Goal: Information Seeking & Learning: Learn about a topic

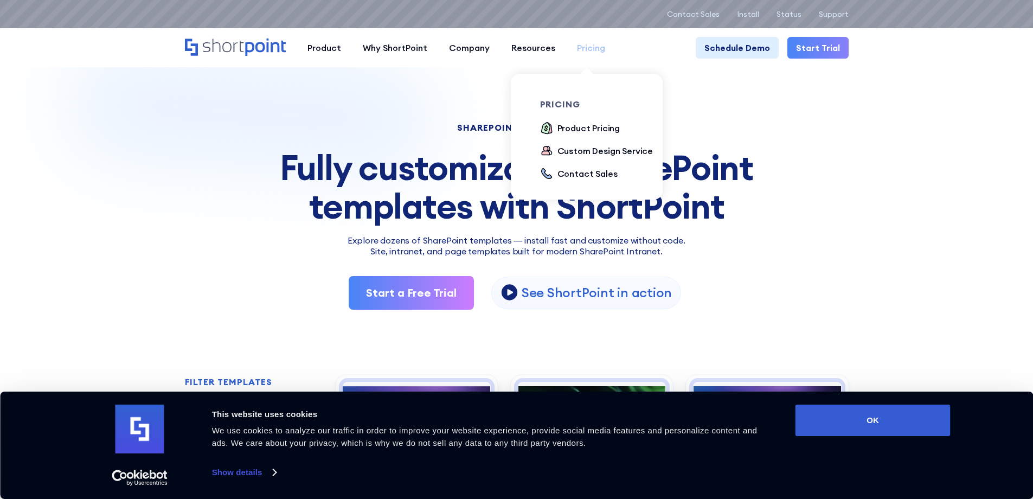
click at [579, 53] on div "Pricing" at bounding box center [591, 47] width 28 height 13
click at [582, 130] on div "Product Pricing" at bounding box center [588, 127] width 63 height 13
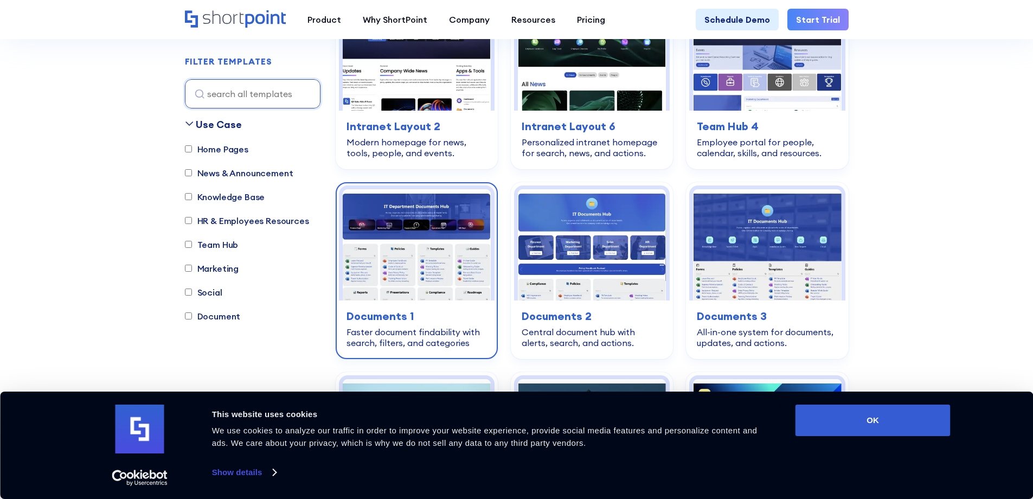
scroll to position [383, 0]
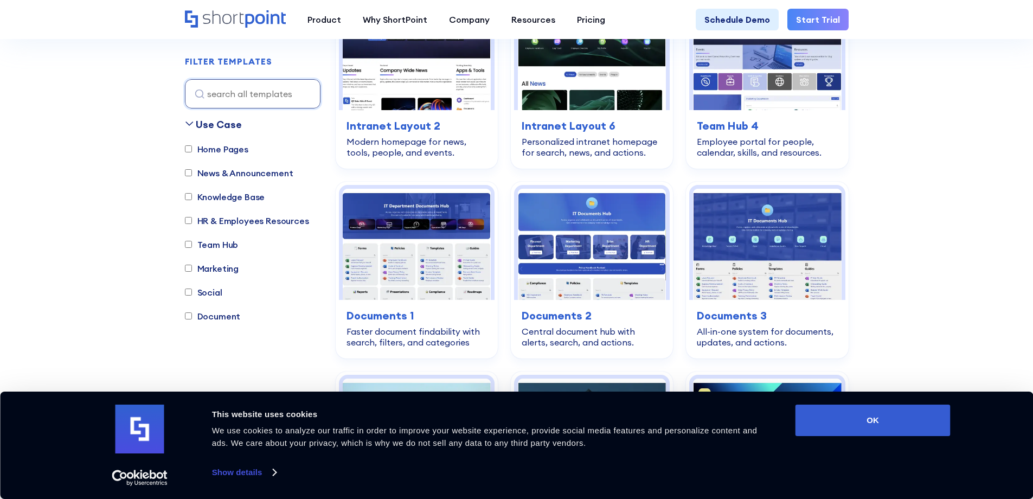
click at [254, 217] on label "HR & Employees Resources" at bounding box center [247, 220] width 124 height 13
click at [192, 217] on input "HR & Employees Resources" at bounding box center [188, 220] width 7 height 7
checkbox input "true"
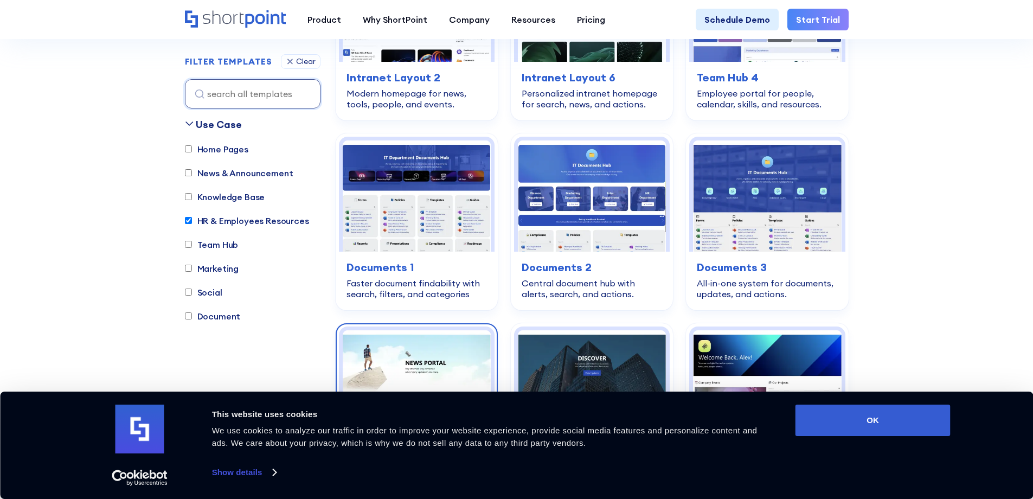
scroll to position [1295, 0]
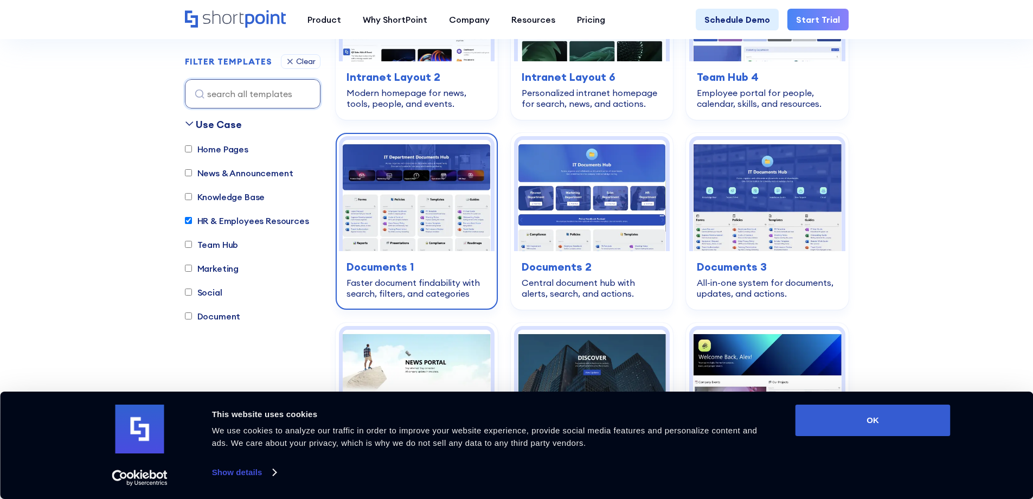
click at [410, 265] on div "document Documents 1 Faster document findability with search, filters, and cate…" at bounding box center [417, 278] width 156 height 55
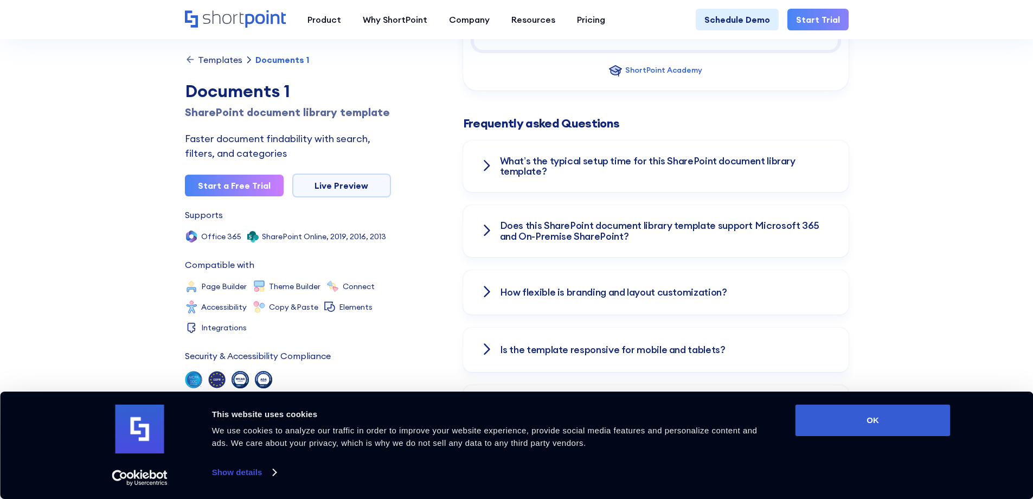
scroll to position [1409, 0]
click at [490, 170] on icon at bounding box center [486, 165] width 8 height 13
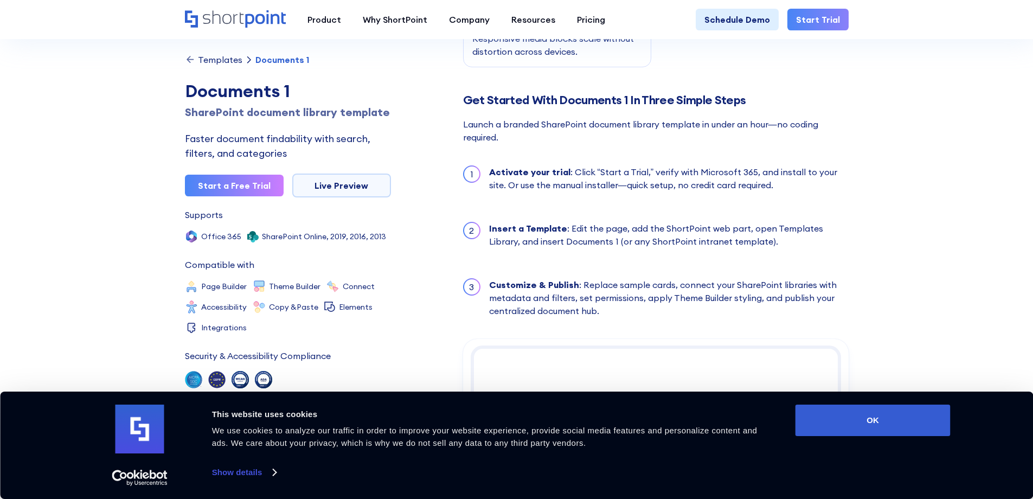
scroll to position [895, 0]
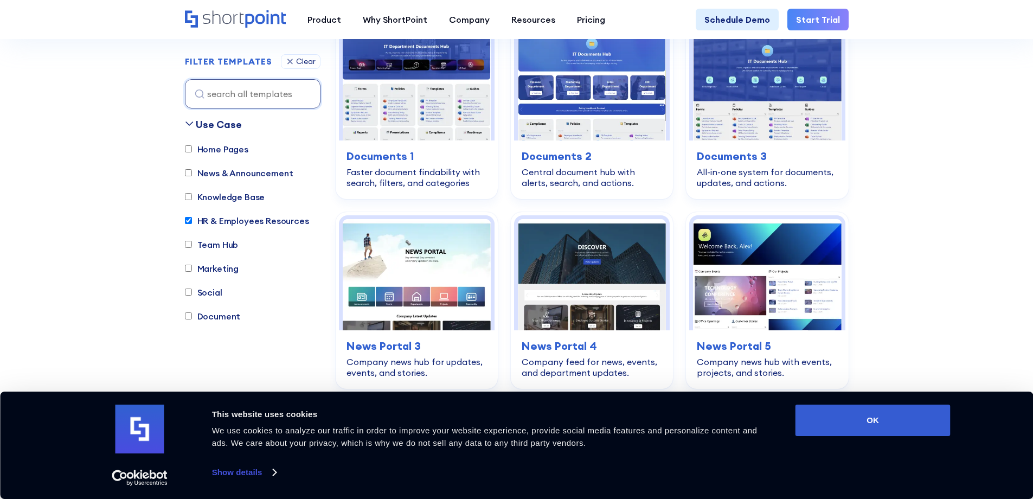
scroll to position [1406, 0]
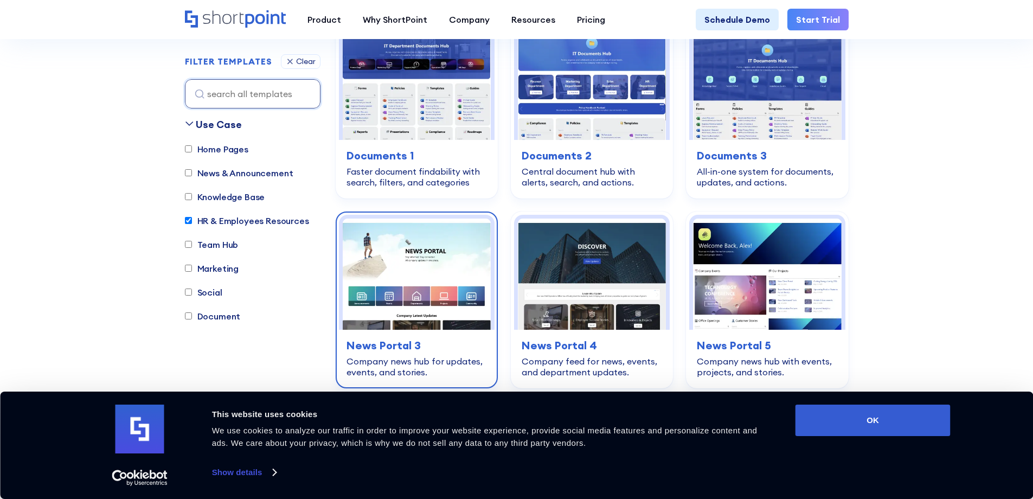
click at [396, 363] on div "Company news hub for updates, events, and stories." at bounding box center [416, 367] width 140 height 22
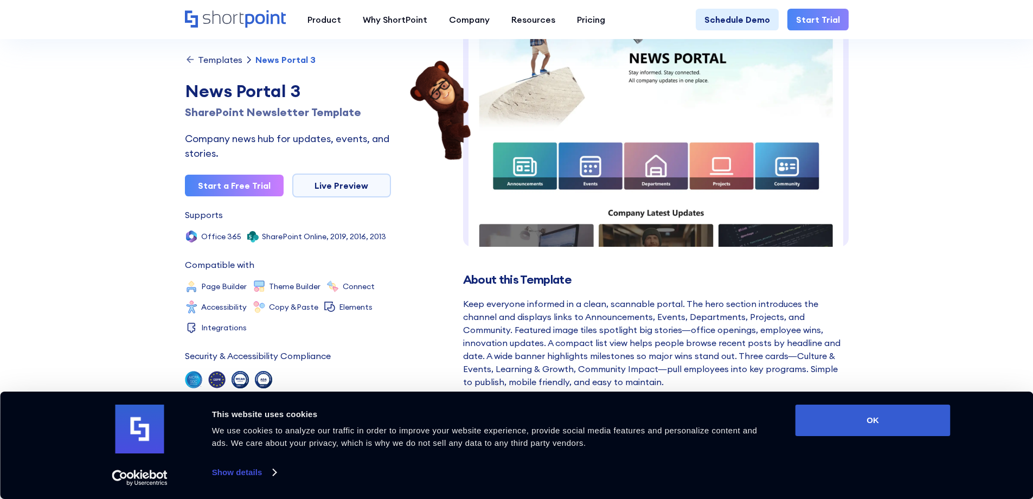
scroll to position [108, 0]
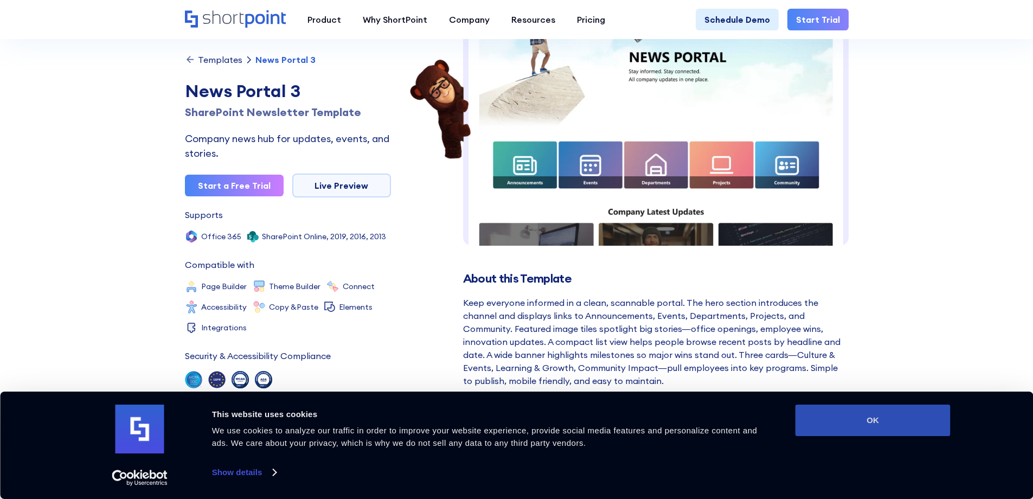
click at [869, 420] on button "OK" at bounding box center [872, 419] width 155 height 31
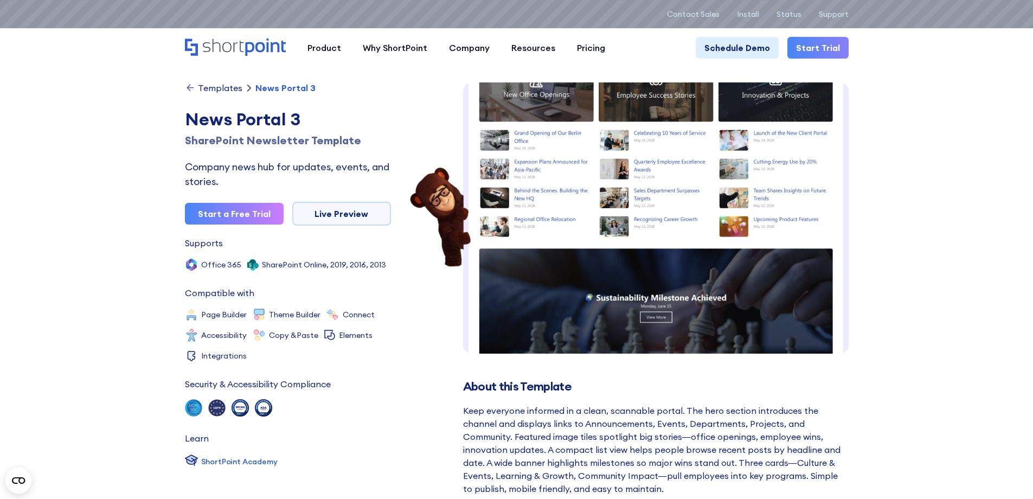
scroll to position [280, 0]
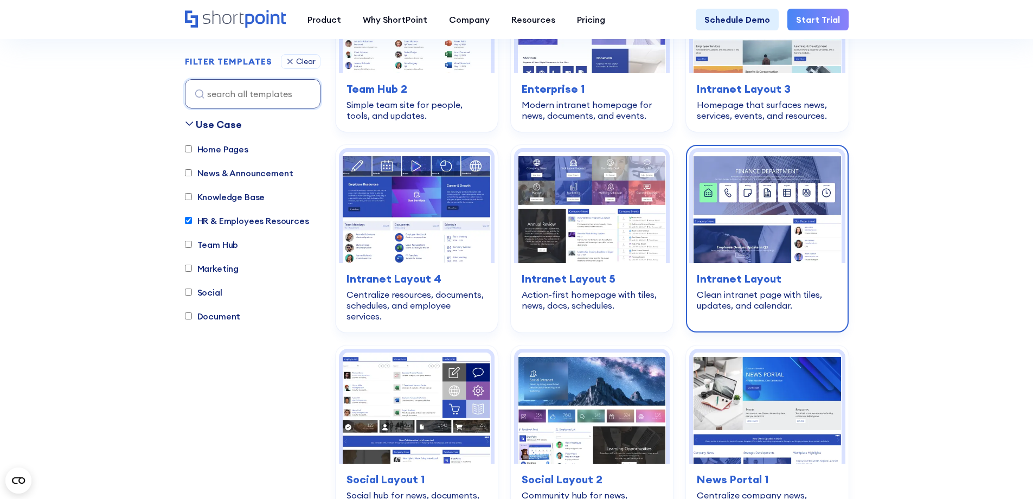
scroll to position [2054, 0]
click at [741, 288] on div "Clean intranet page with tiles, updates, and calendar." at bounding box center [767, 299] width 140 height 22
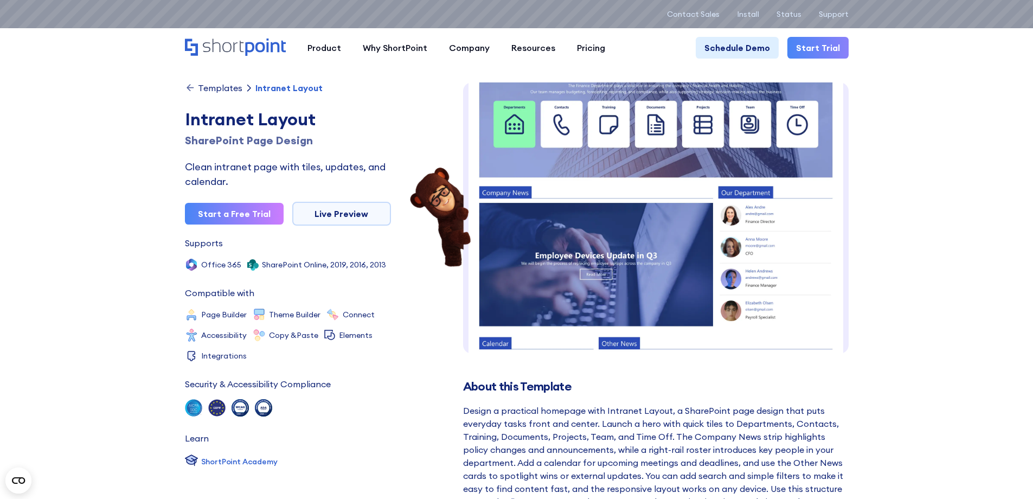
scroll to position [54, 0]
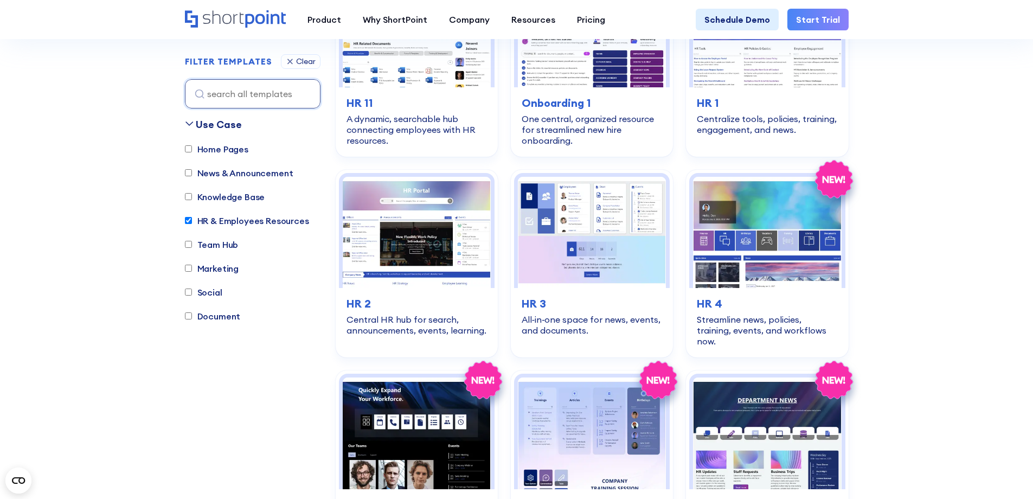
scroll to position [596, 0]
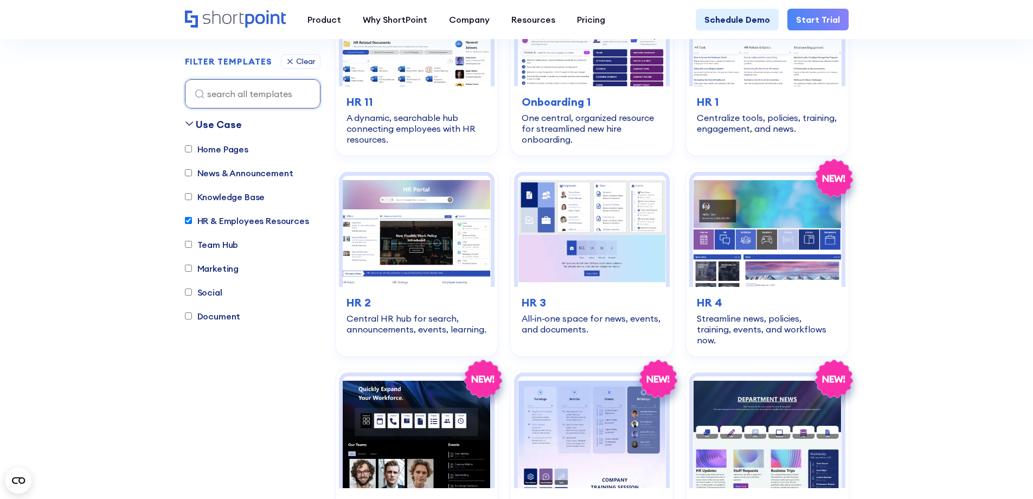
click at [207, 292] on label "Social" at bounding box center [203, 292] width 37 height 13
click at [192, 292] on input "Social" at bounding box center [188, 292] width 7 height 7
checkbox input "true"
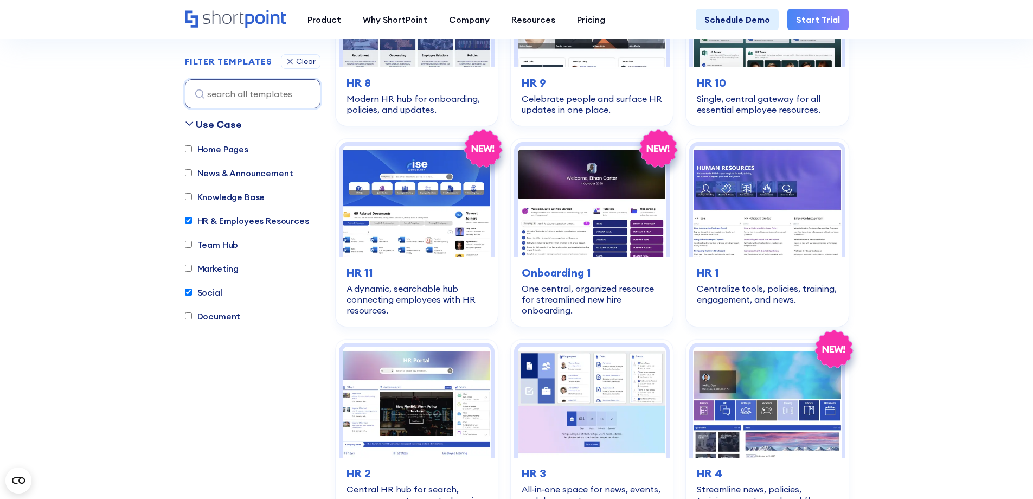
scroll to position [320, 0]
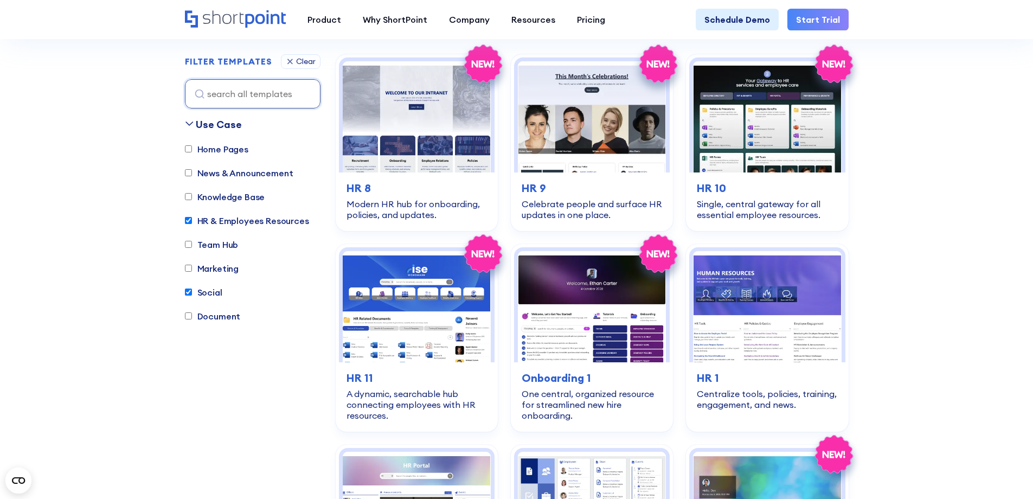
click at [185, 227] on label "HR & Employees Resources" at bounding box center [247, 220] width 124 height 13
click at [185, 224] on input "HR & Employees Resources" at bounding box center [188, 220] width 7 height 7
checkbox input "false"
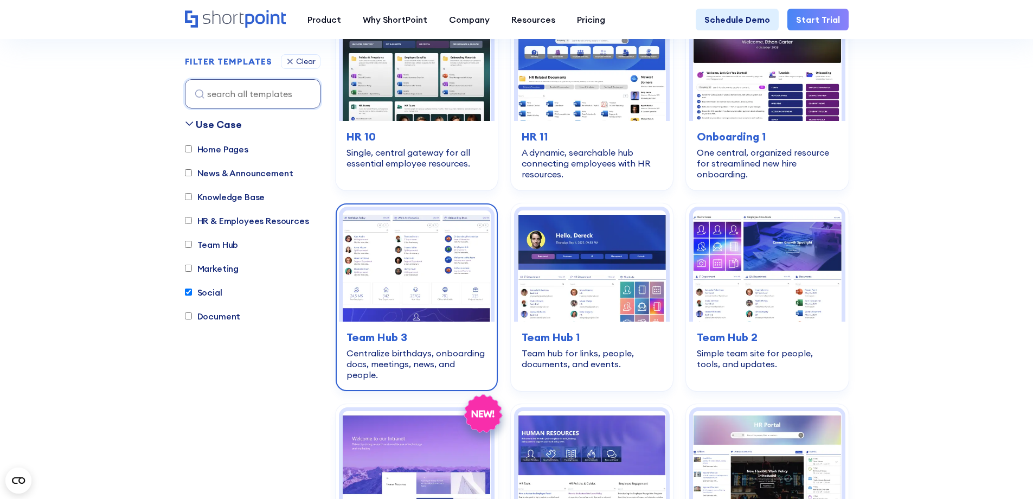
scroll to position [1404, 0]
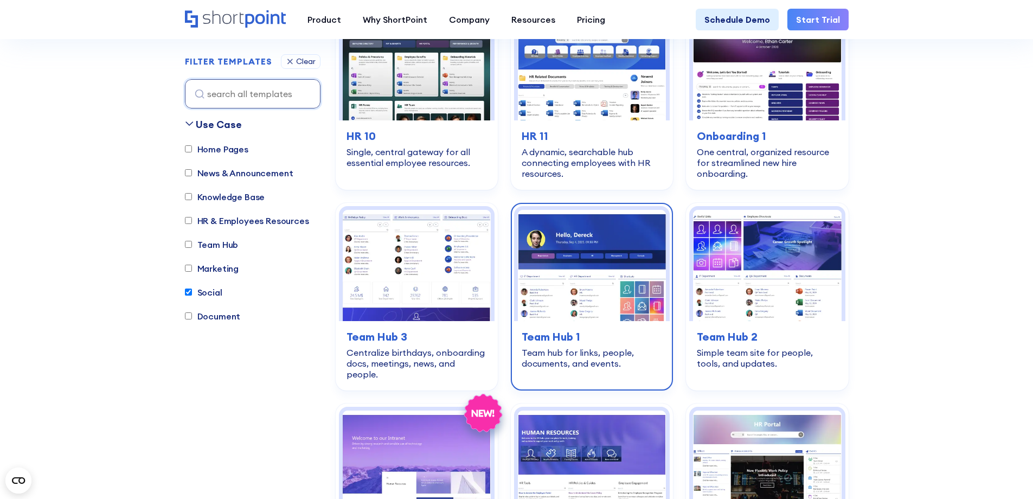
click at [573, 275] on img at bounding box center [592, 265] width 148 height 111
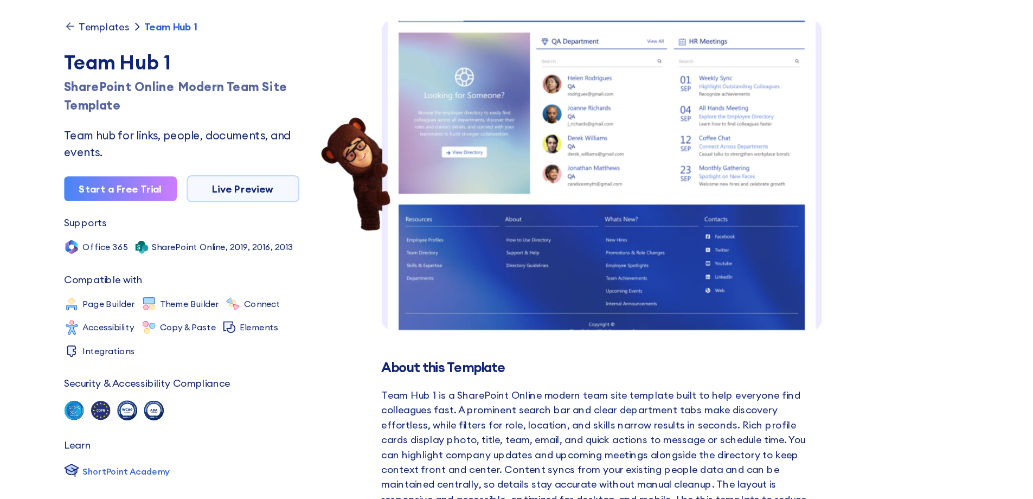
scroll to position [335, 0]
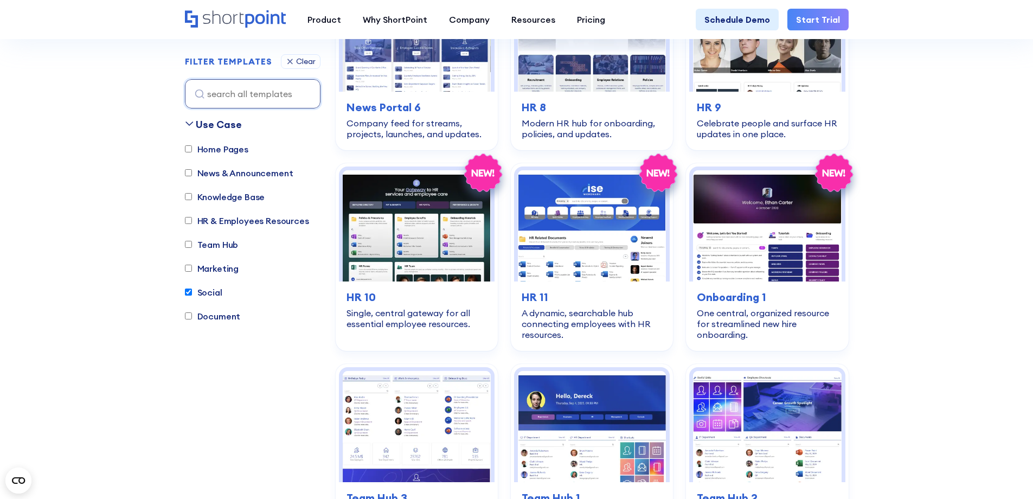
scroll to position [1242, 0]
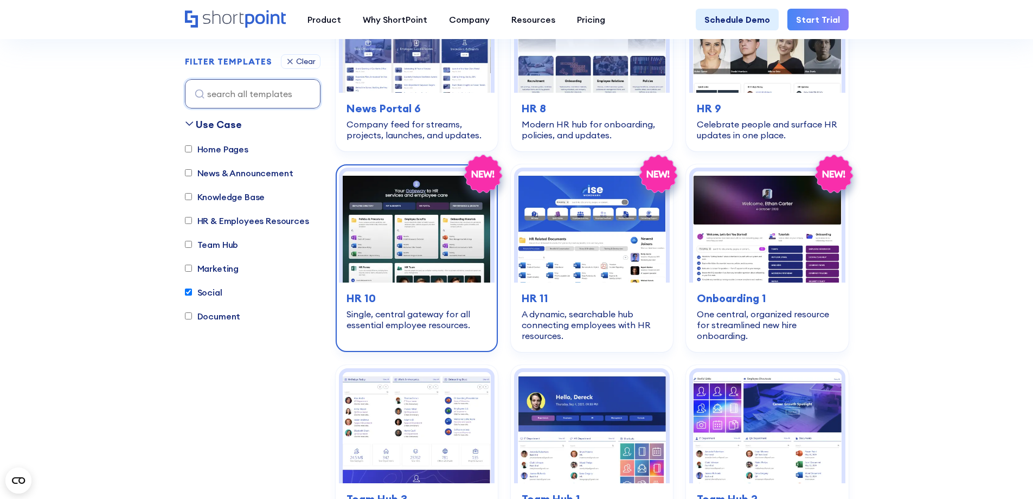
click at [389, 266] on img at bounding box center [417, 226] width 148 height 111
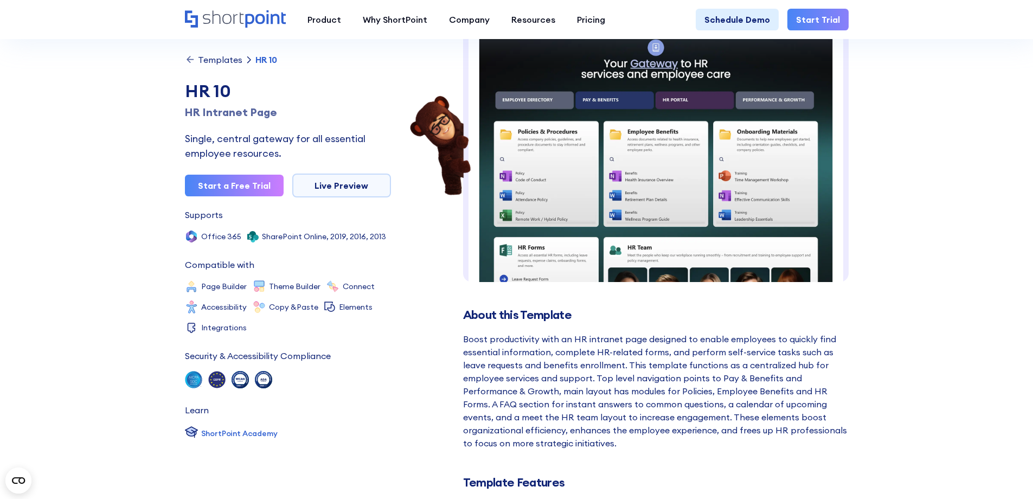
scroll to position [57, 0]
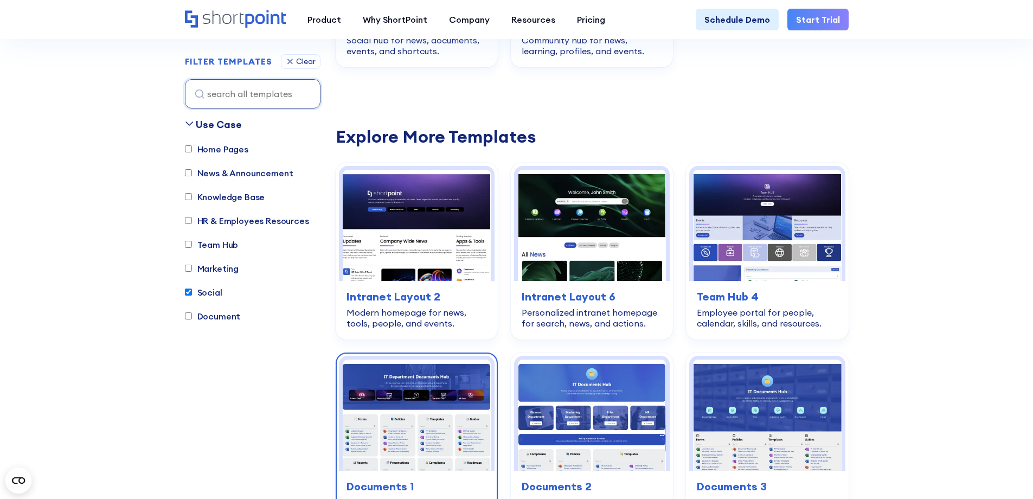
scroll to position [484, 0]
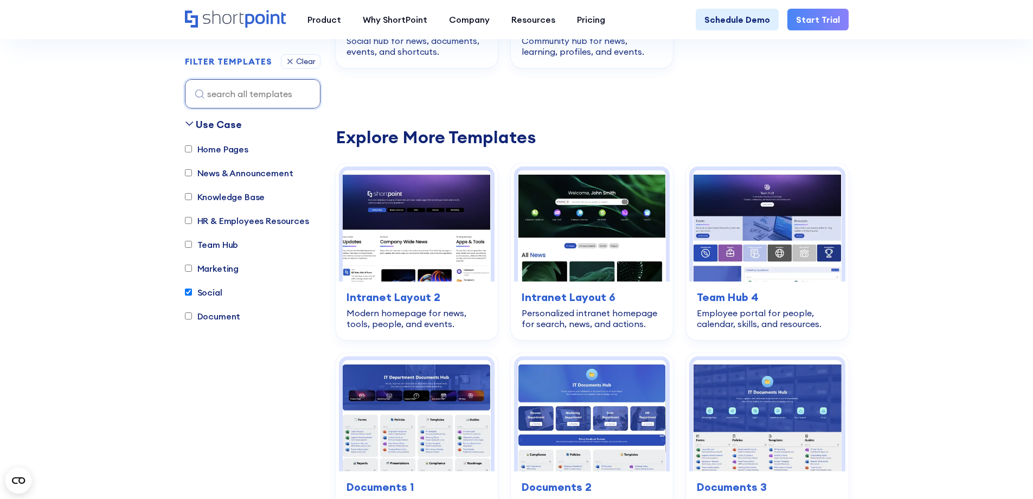
click at [210, 290] on label "Social" at bounding box center [203, 292] width 37 height 13
click at [192, 290] on input "Social" at bounding box center [188, 292] width 7 height 7
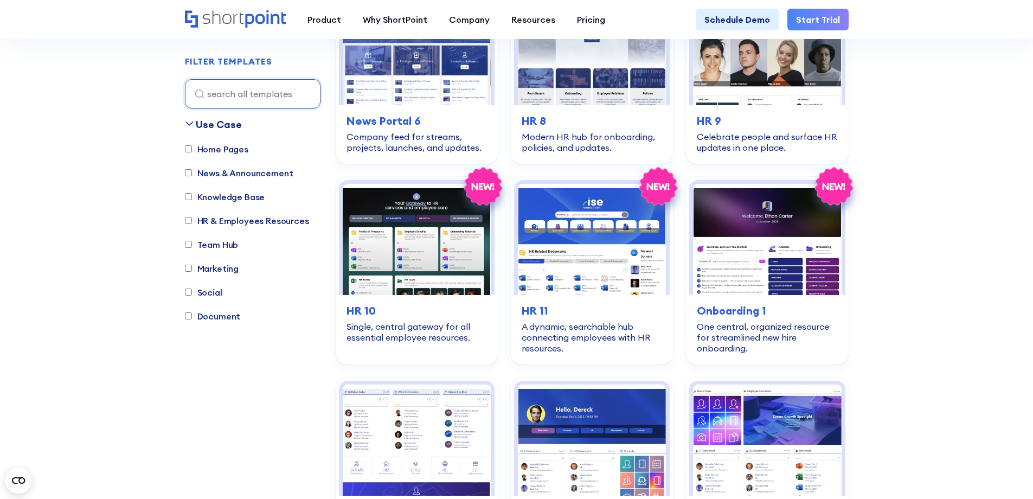
scroll to position [320, 0]
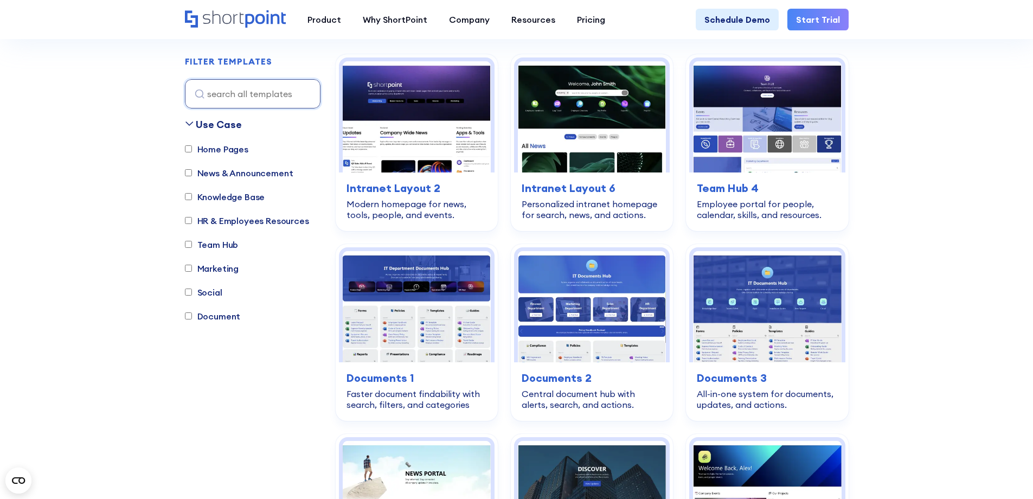
click at [206, 288] on label "Social" at bounding box center [203, 292] width 37 height 13
click at [192, 289] on input "Social" at bounding box center [188, 292] width 7 height 7
checkbox input "true"
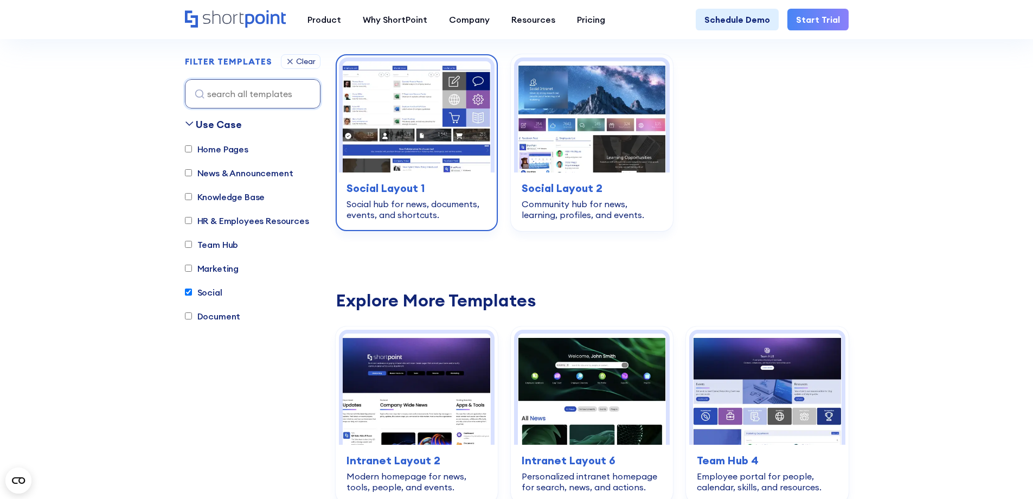
click at [387, 221] on div "social Social Layout 1 Social hub for news, documents, events, and shortcuts." at bounding box center [417, 199] width 156 height 55
